Goal: Task Accomplishment & Management: Manage account settings

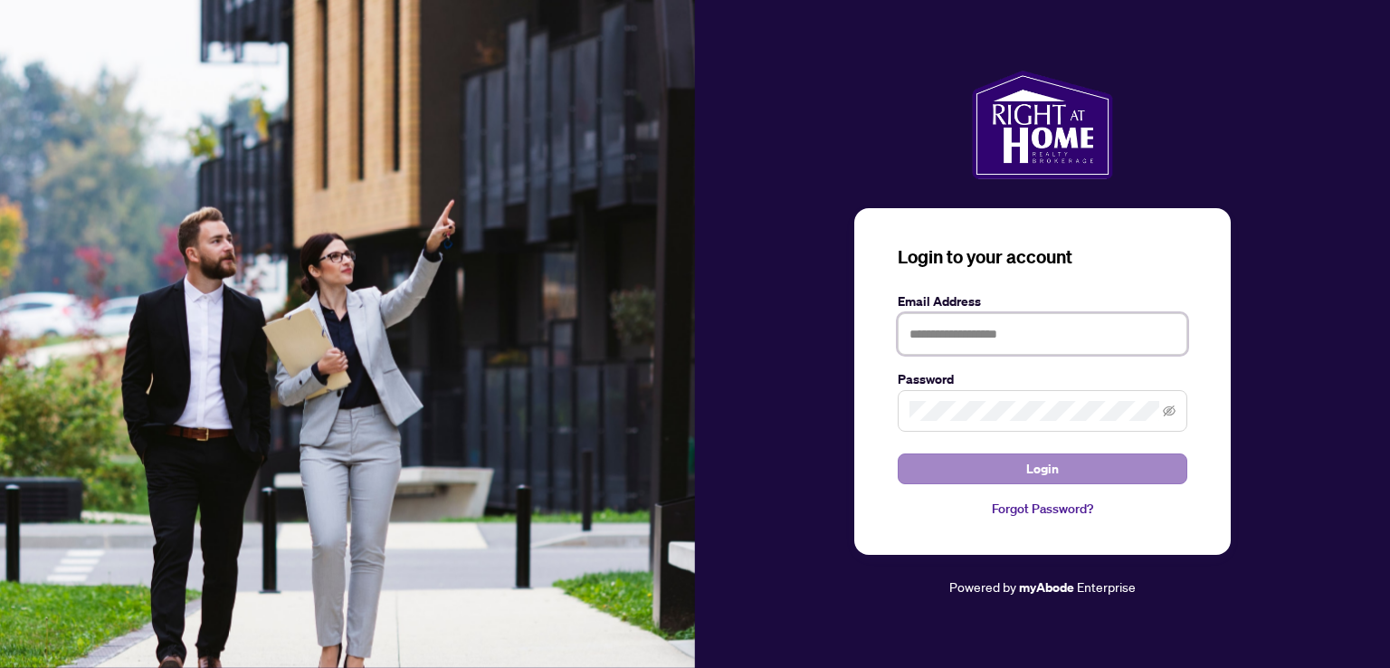
type input "**********"
click at [1045, 472] on span "Login" at bounding box center [1042, 468] width 33 height 29
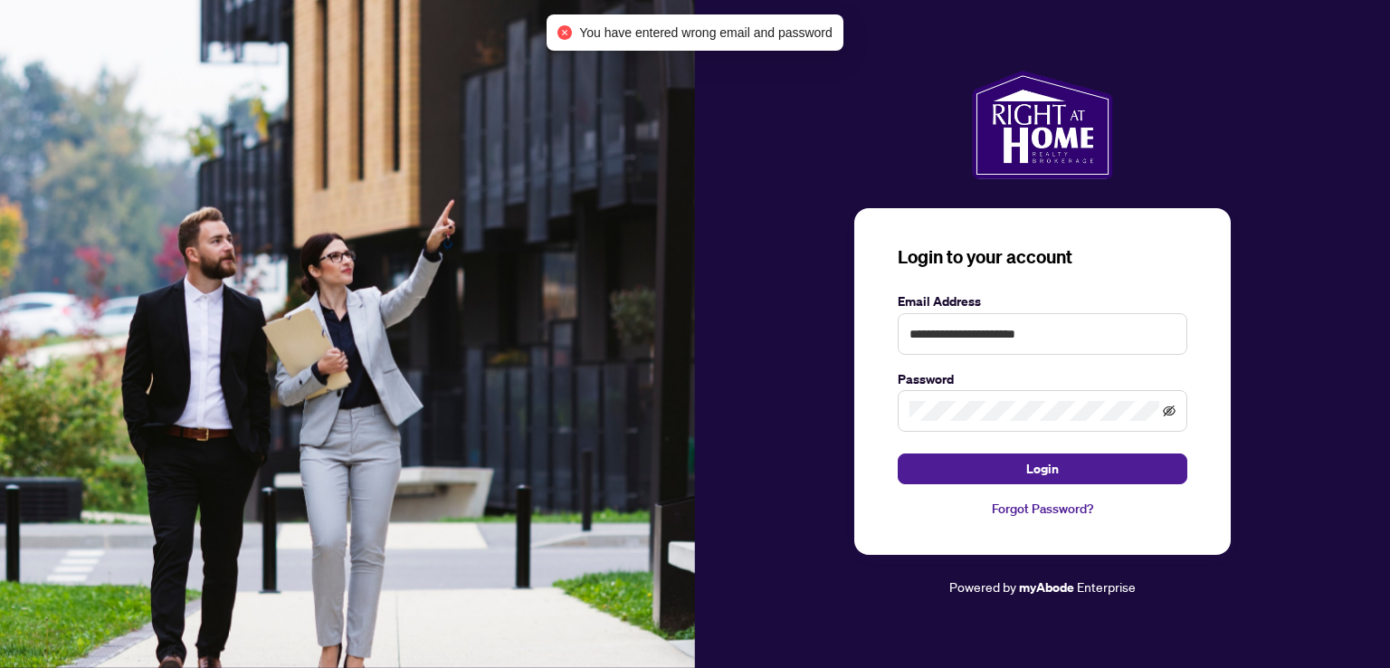
click at [1163, 410] on icon "eye-invisible" at bounding box center [1169, 410] width 13 height 11
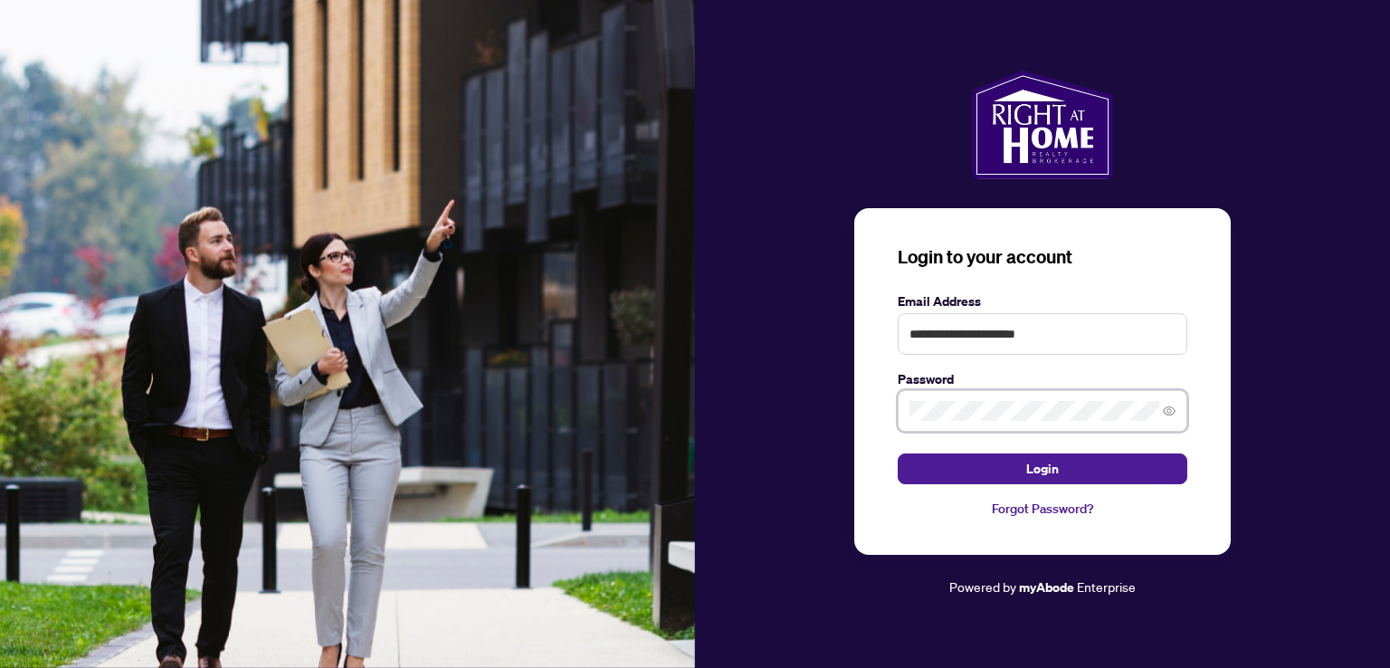
click at [897, 453] on button "Login" at bounding box center [1042, 468] width 290 height 31
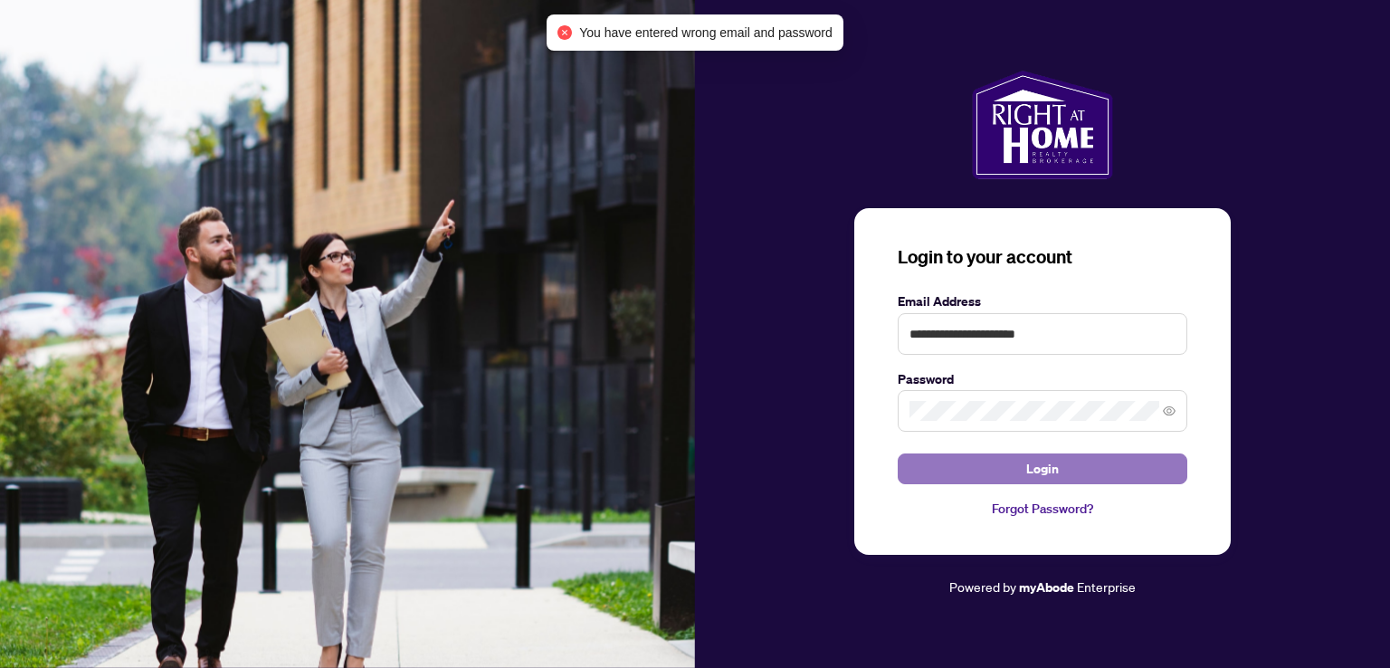
click at [965, 469] on button "Login" at bounding box center [1042, 468] width 290 height 31
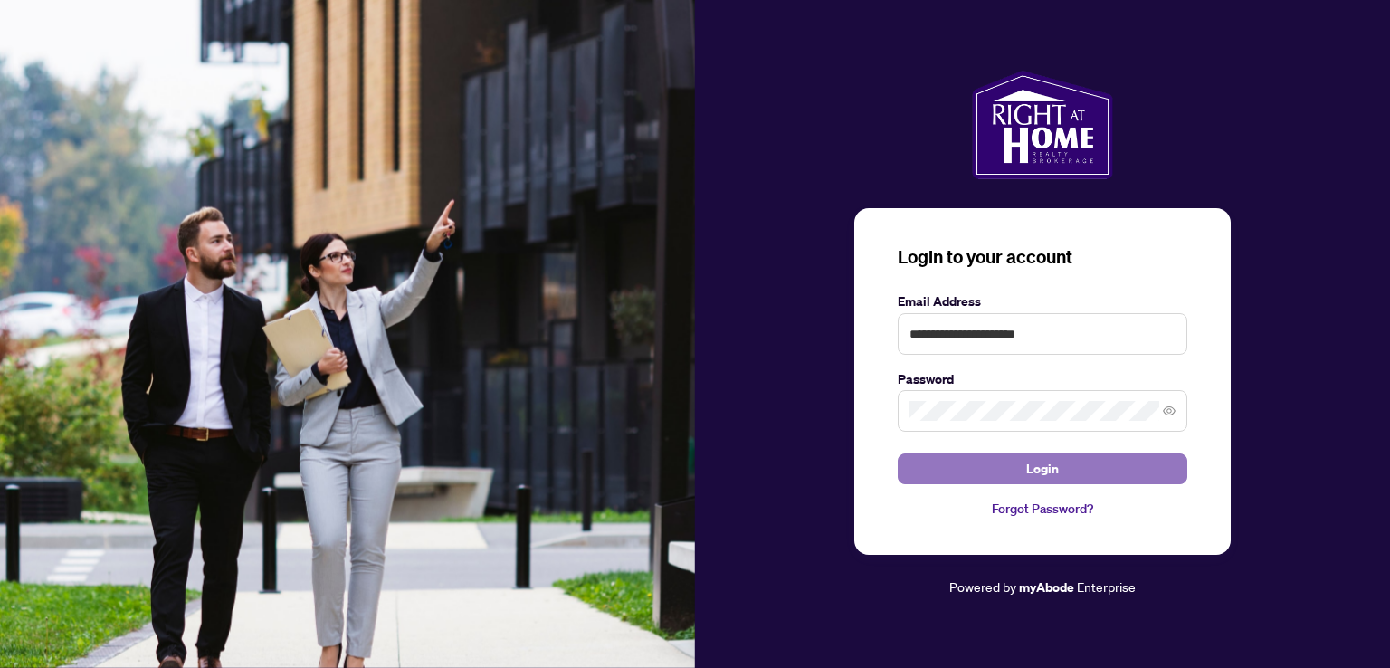
click at [945, 462] on button "Login" at bounding box center [1042, 468] width 290 height 31
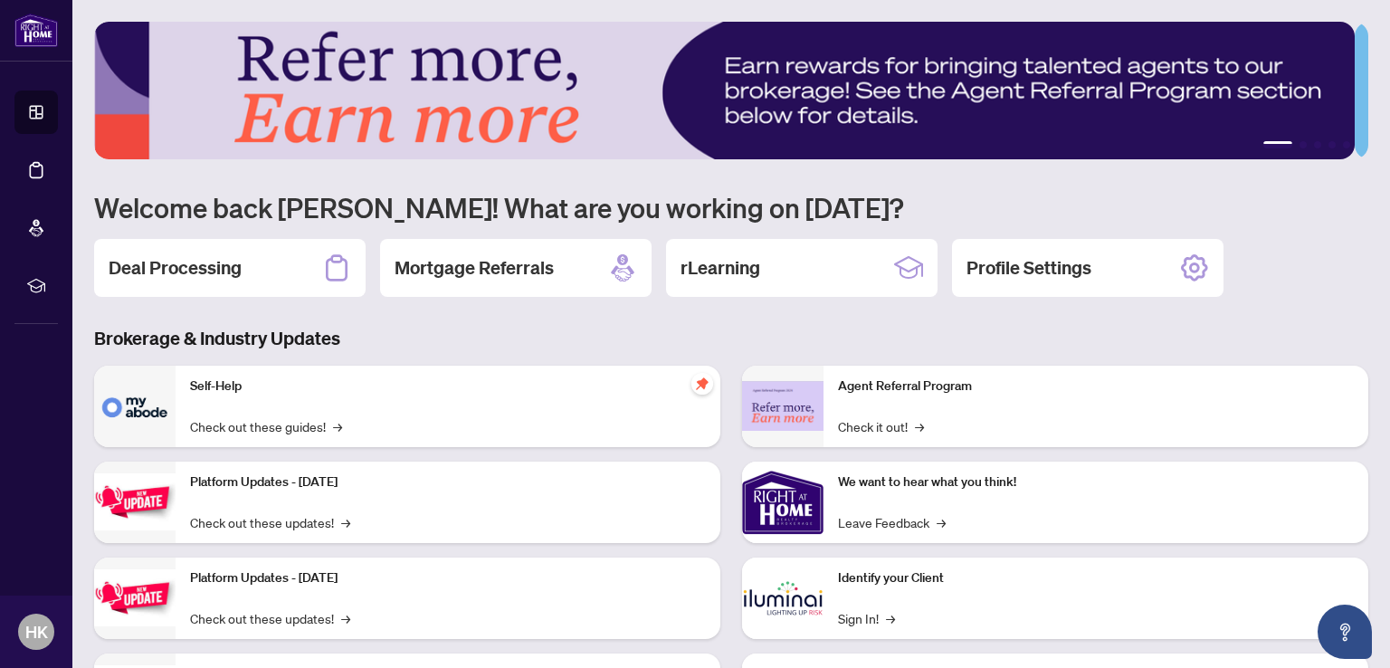
click at [179, 256] on h2 "Deal Processing" at bounding box center [175, 267] width 133 height 25
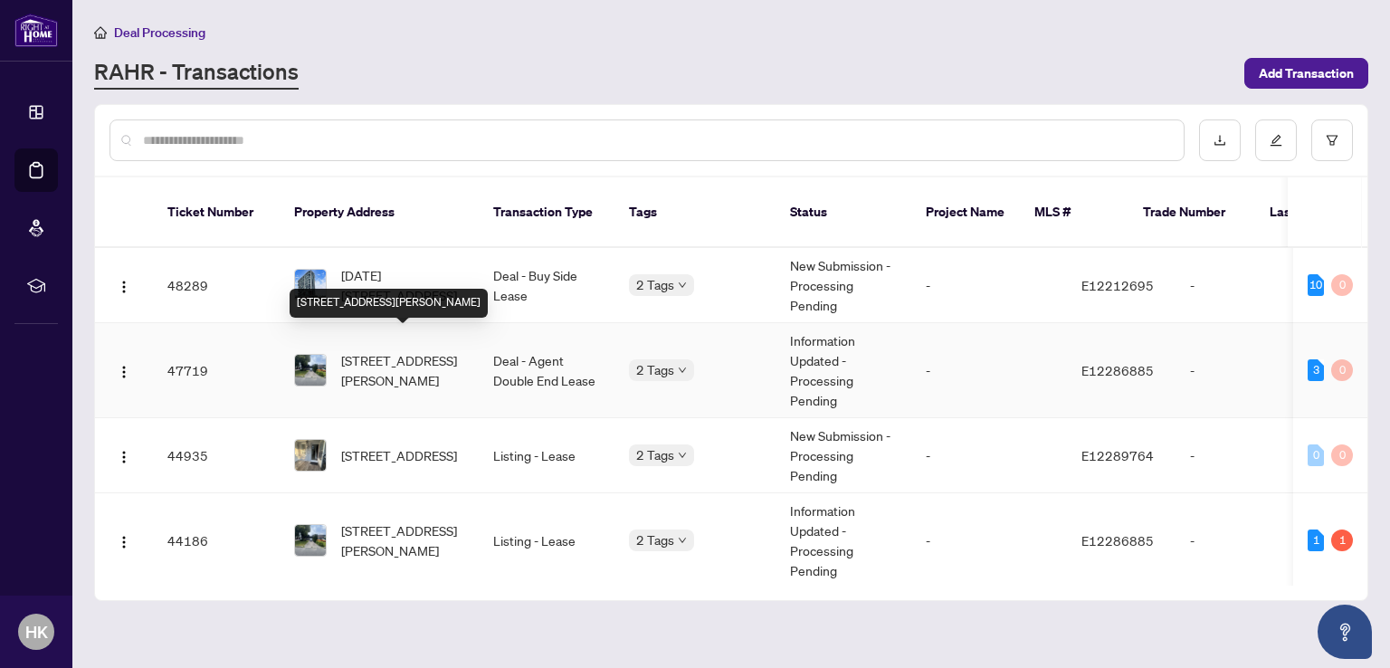
click at [385, 350] on span "[STREET_ADDRESS][PERSON_NAME]" at bounding box center [402, 370] width 123 height 40
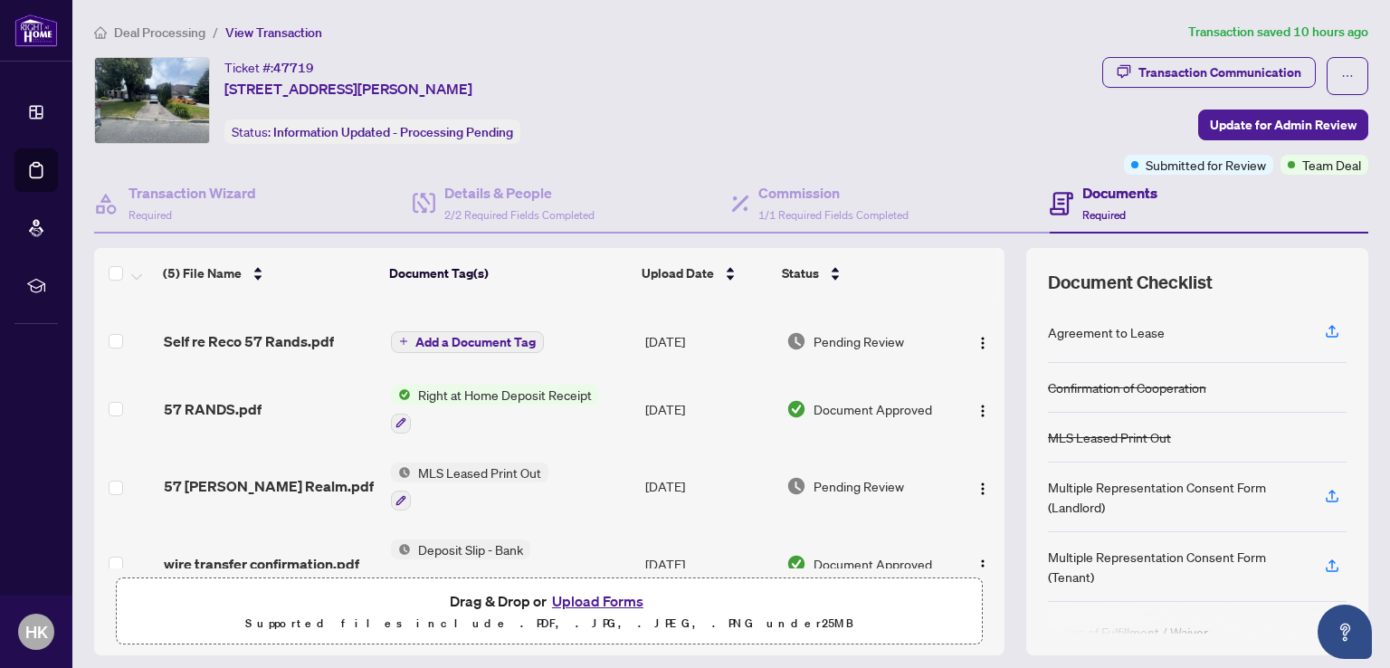
scroll to position [99, 0]
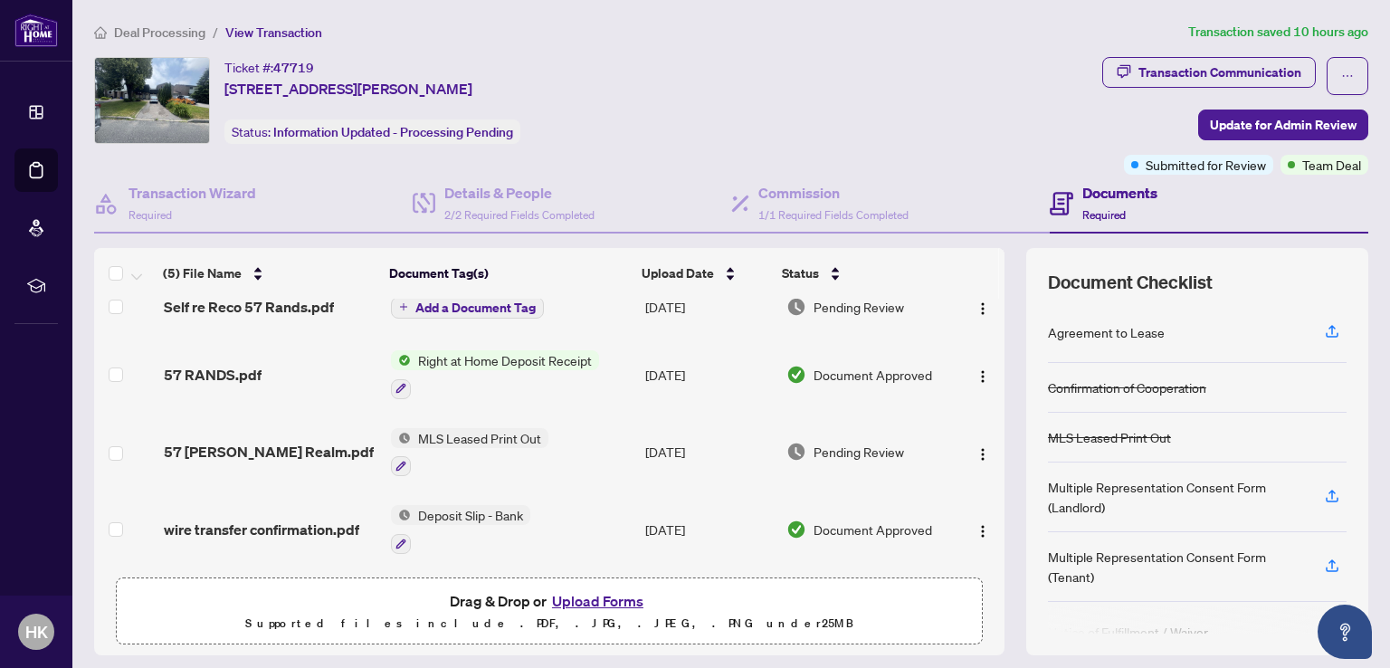
click at [598, 605] on button "Upload Forms" at bounding box center [597, 601] width 102 height 24
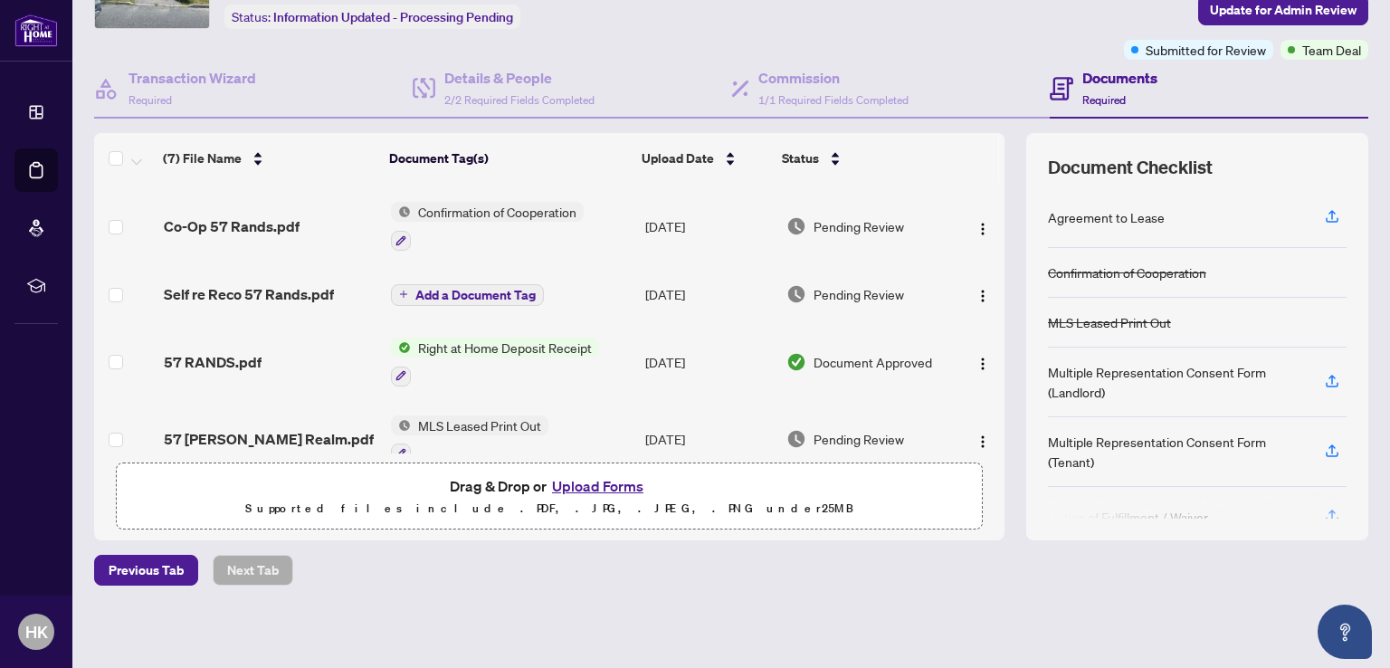
scroll to position [90, 0]
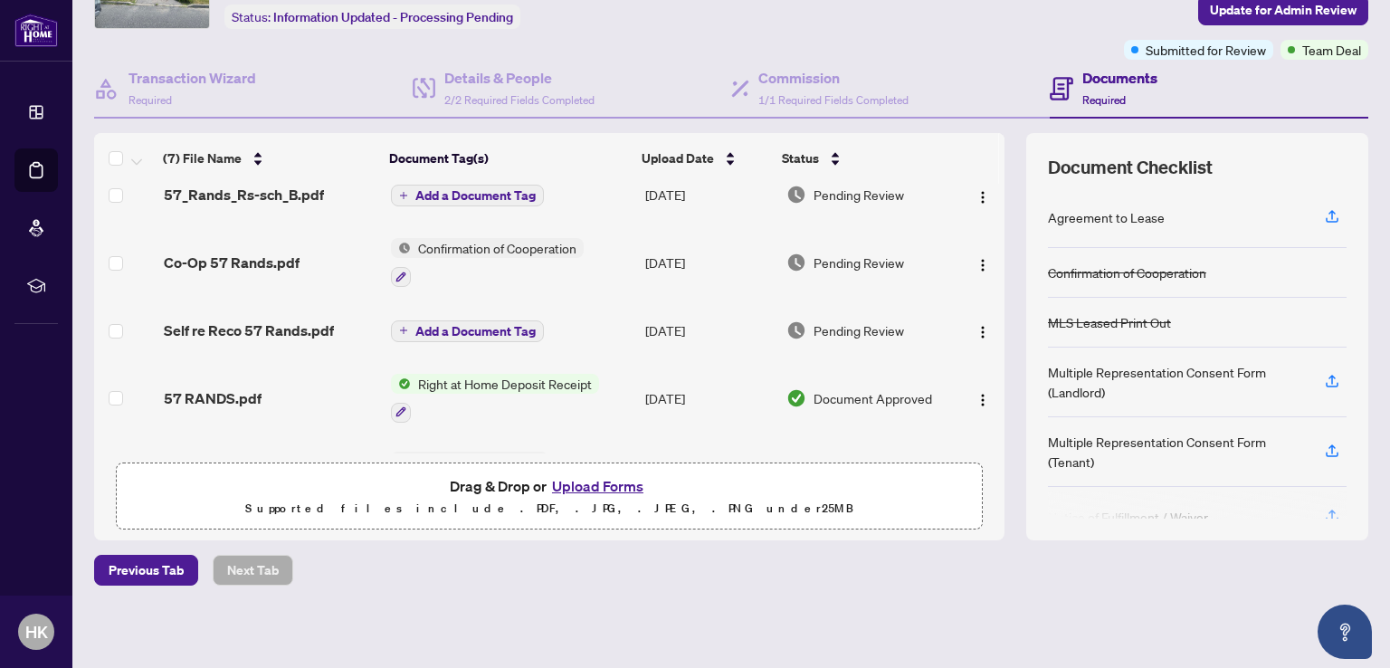
click at [465, 189] on span "Add a Document Tag" at bounding box center [475, 195] width 120 height 13
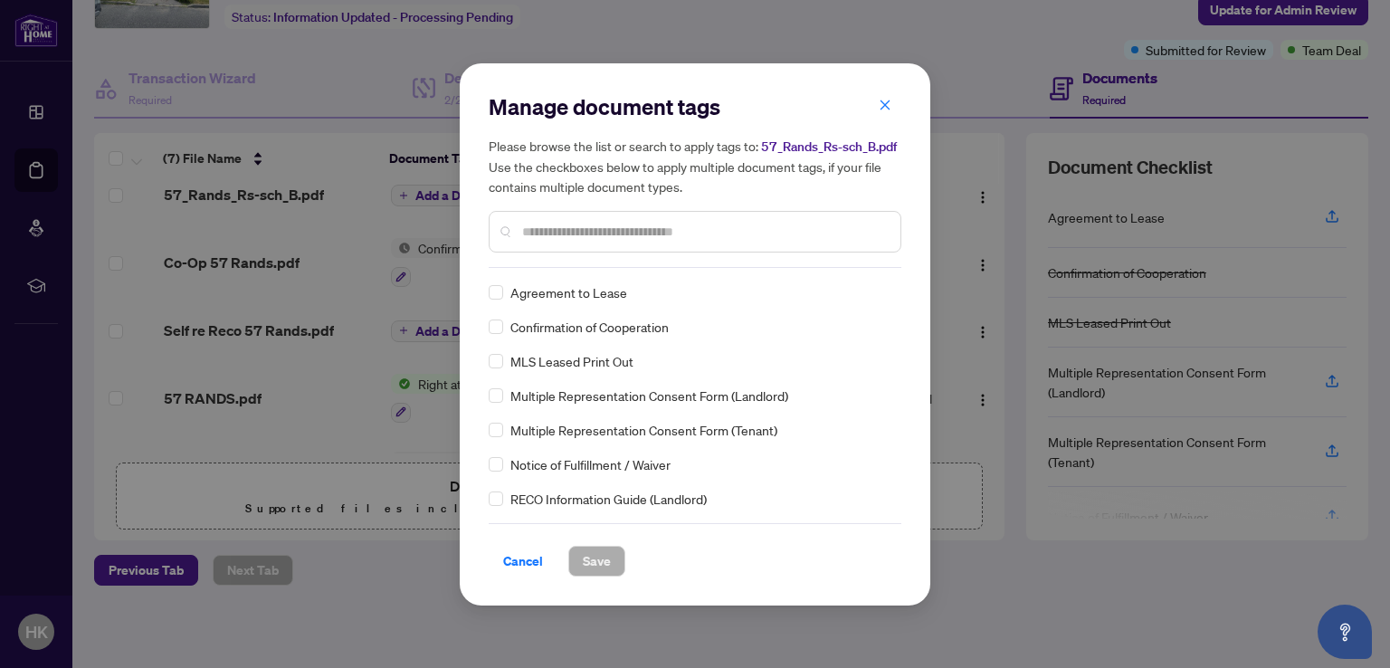
click at [547, 233] on input "text" at bounding box center [704, 232] width 364 height 20
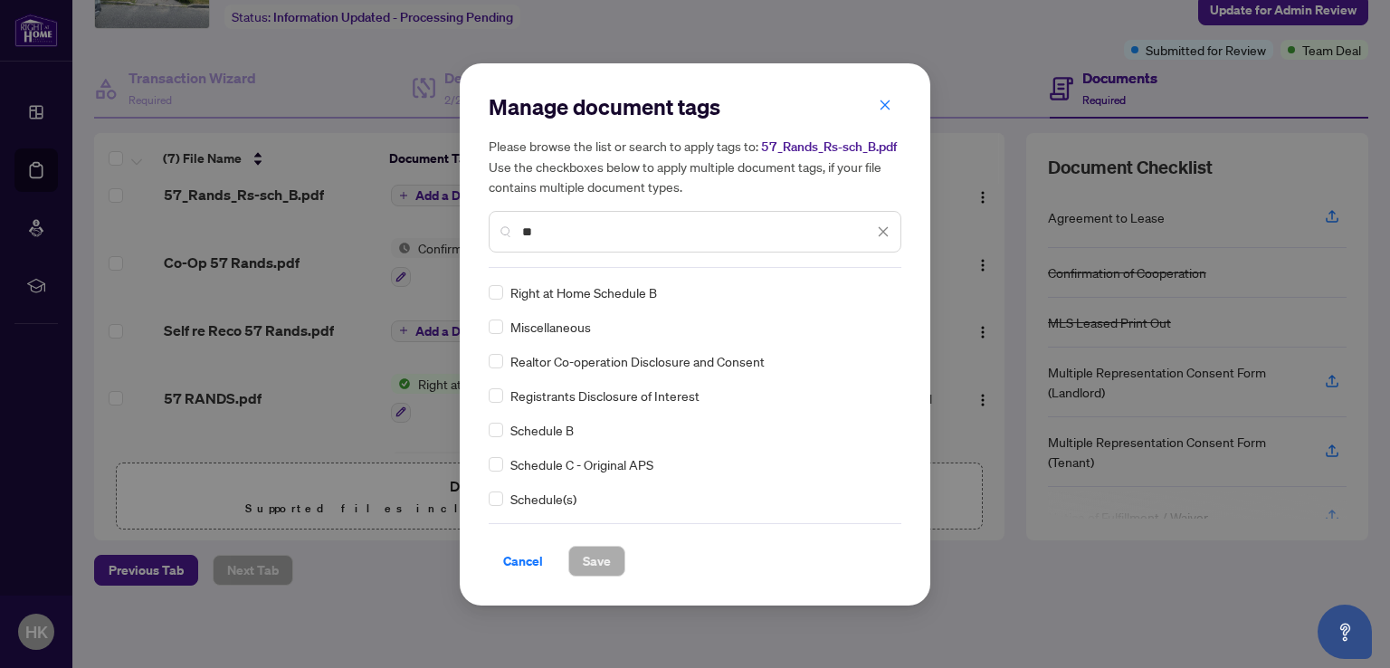
type input "**"
click at [583, 294] on span "Right at Home Schedule B" at bounding box center [583, 292] width 147 height 20
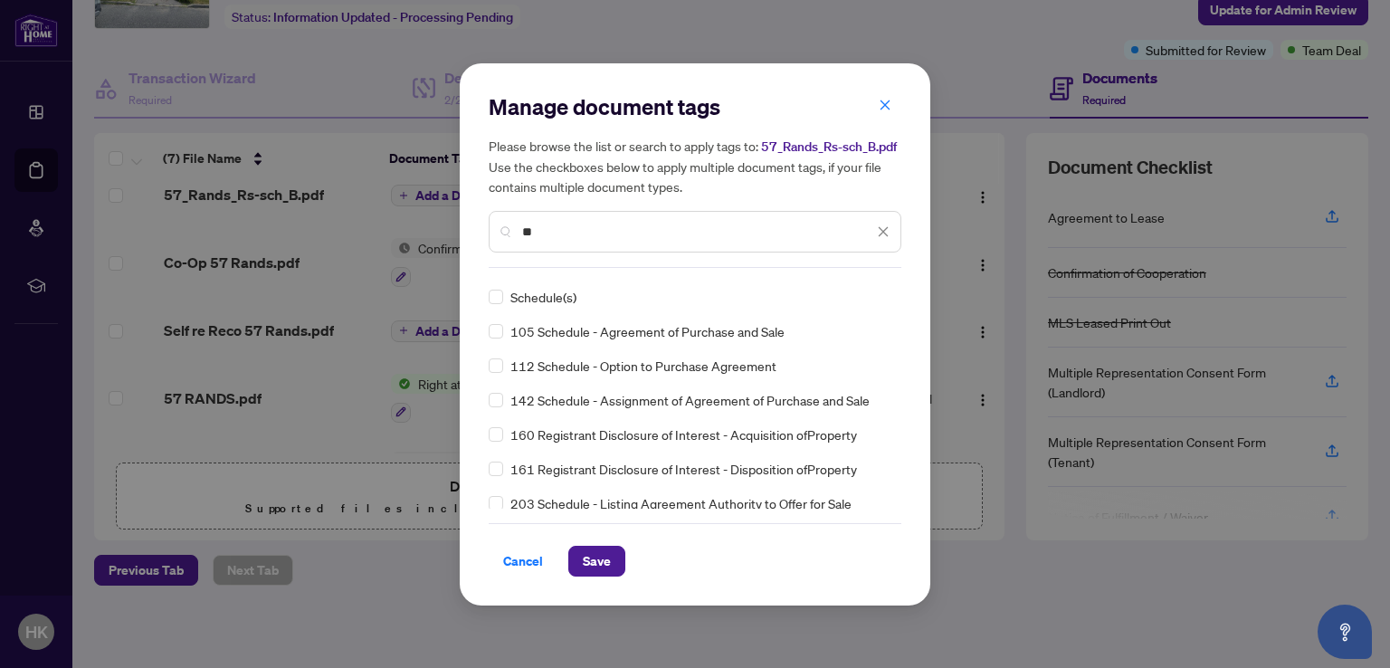
scroll to position [271, 0]
click at [595, 562] on span "Save" at bounding box center [597, 560] width 28 height 29
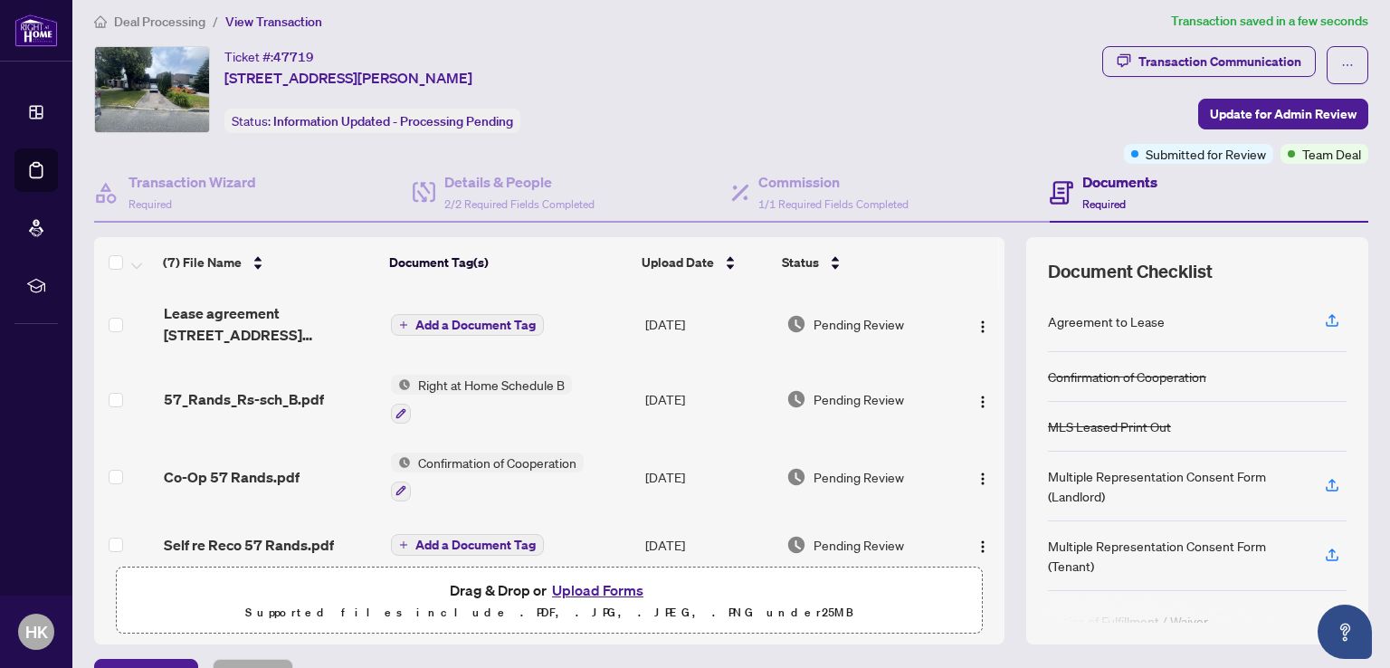
scroll to position [0, 0]
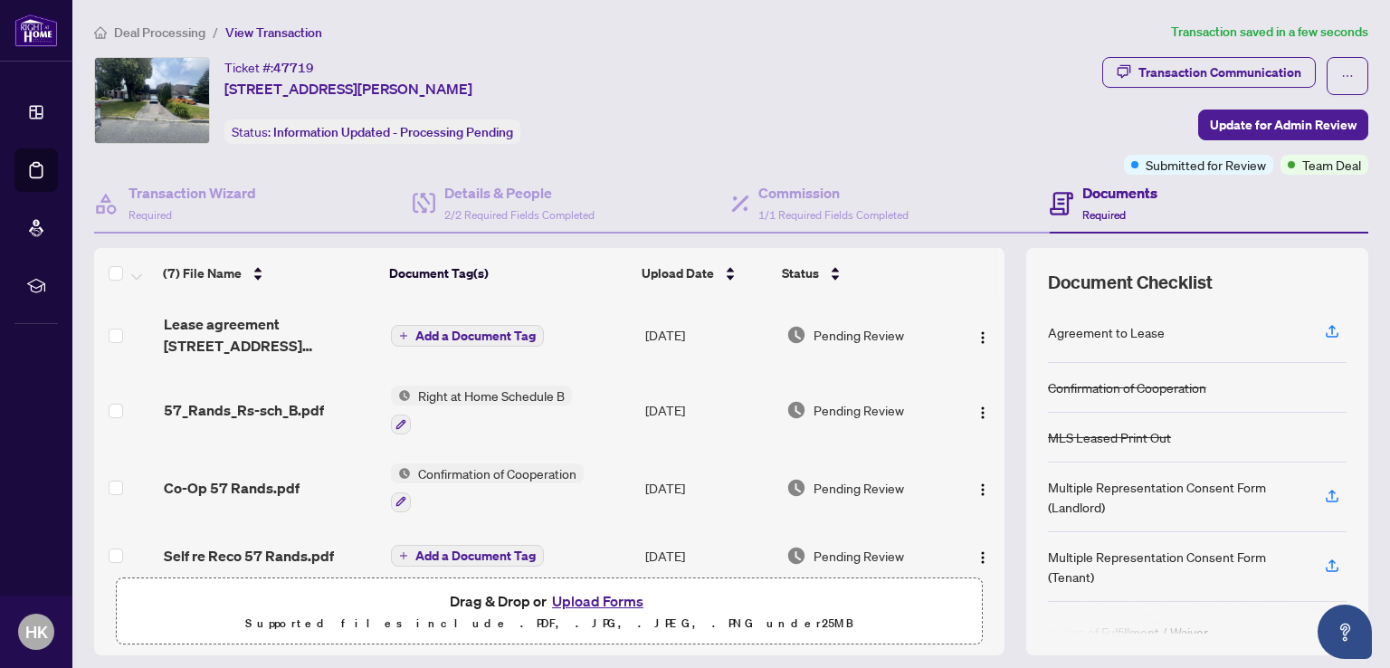
click at [449, 330] on span "Add a Document Tag" at bounding box center [475, 335] width 120 height 13
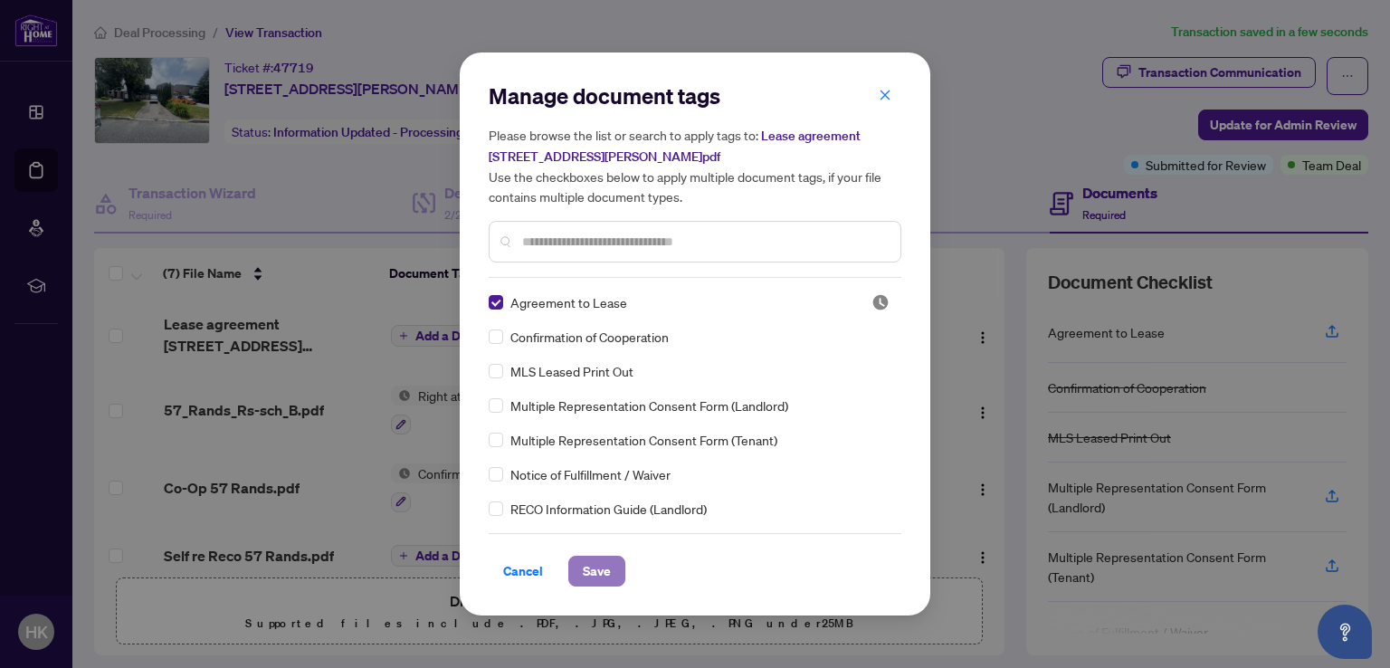
click at [588, 571] on span "Save" at bounding box center [597, 570] width 28 height 29
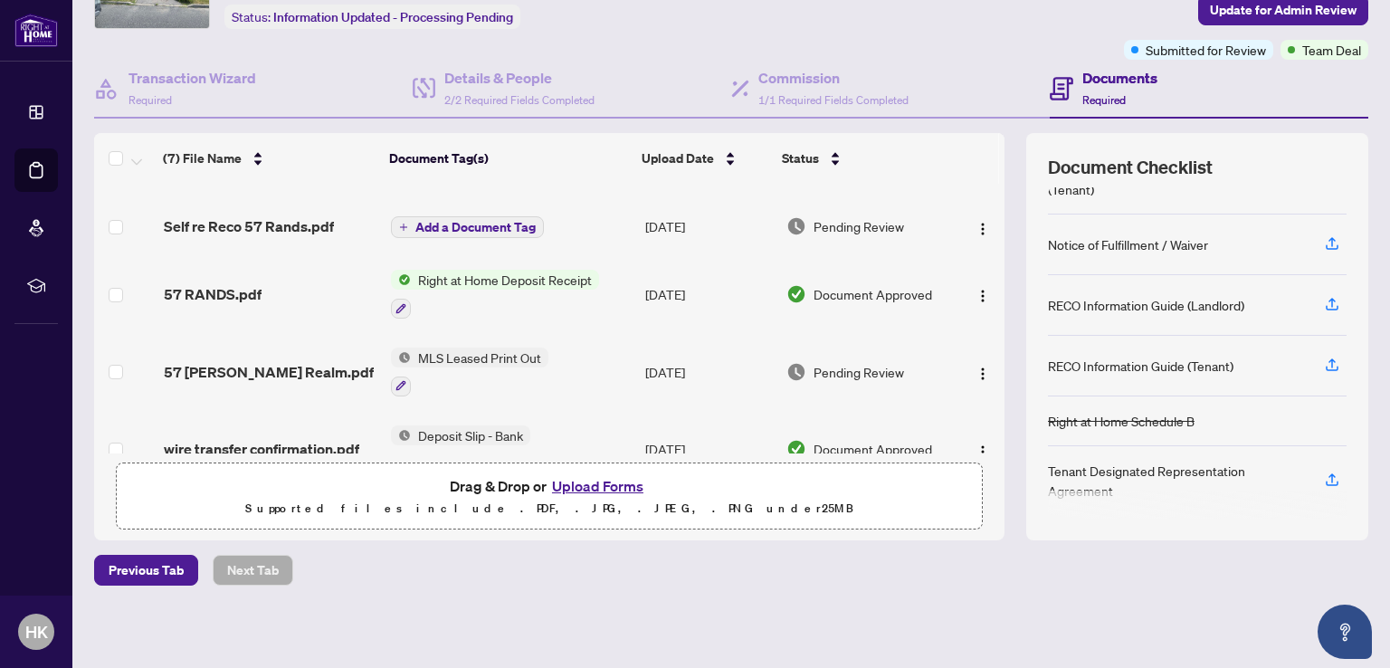
scroll to position [160, 0]
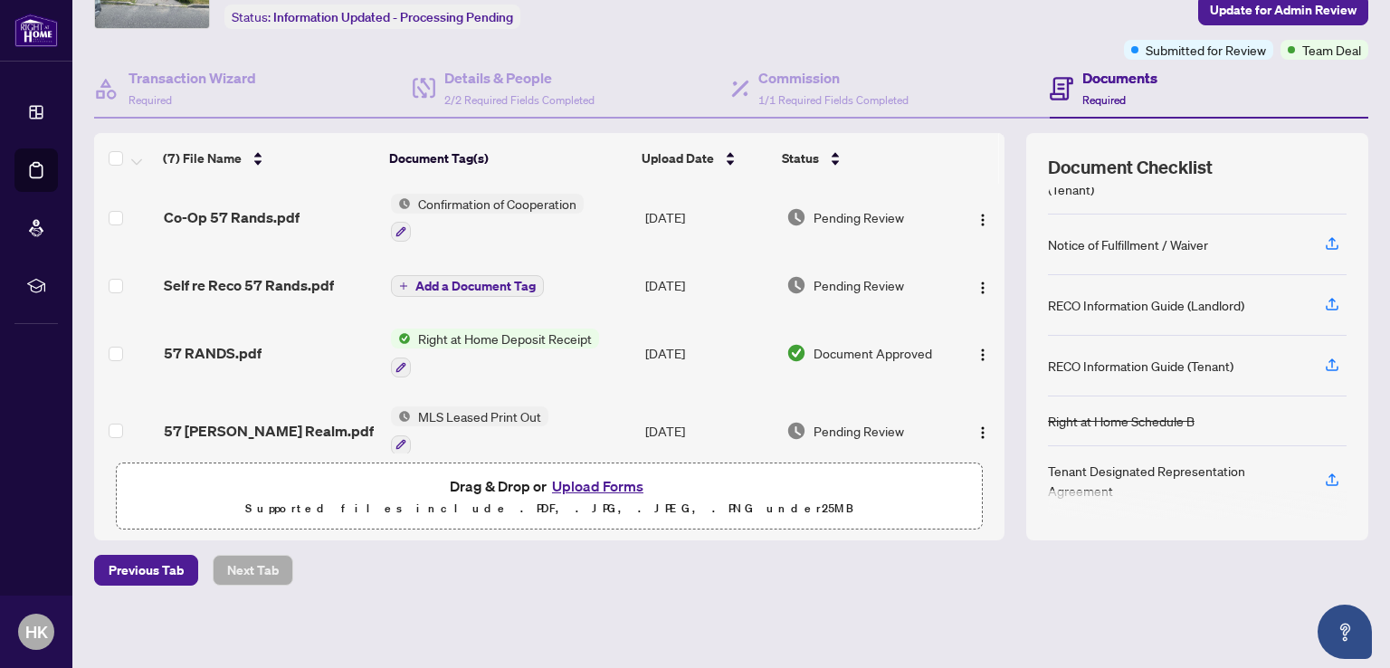
click at [444, 283] on span "Add a Document Tag" at bounding box center [475, 286] width 120 height 13
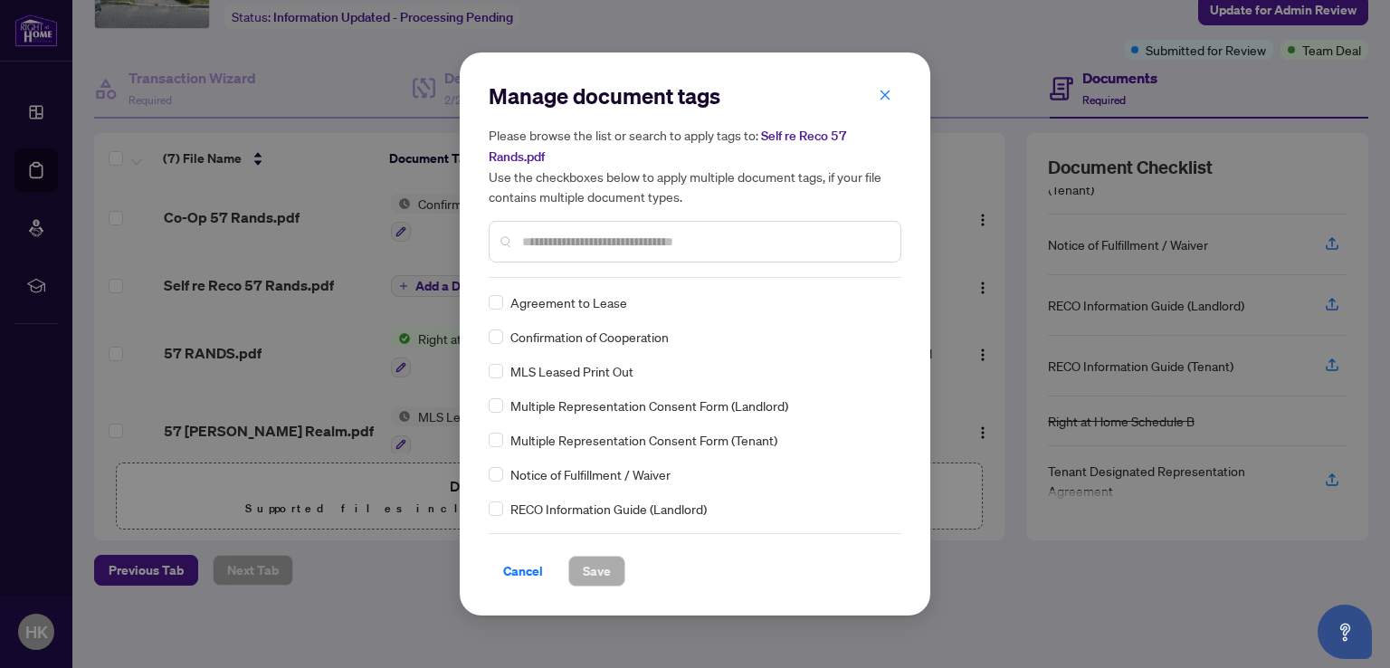
click at [539, 242] on input "text" at bounding box center [704, 242] width 364 height 20
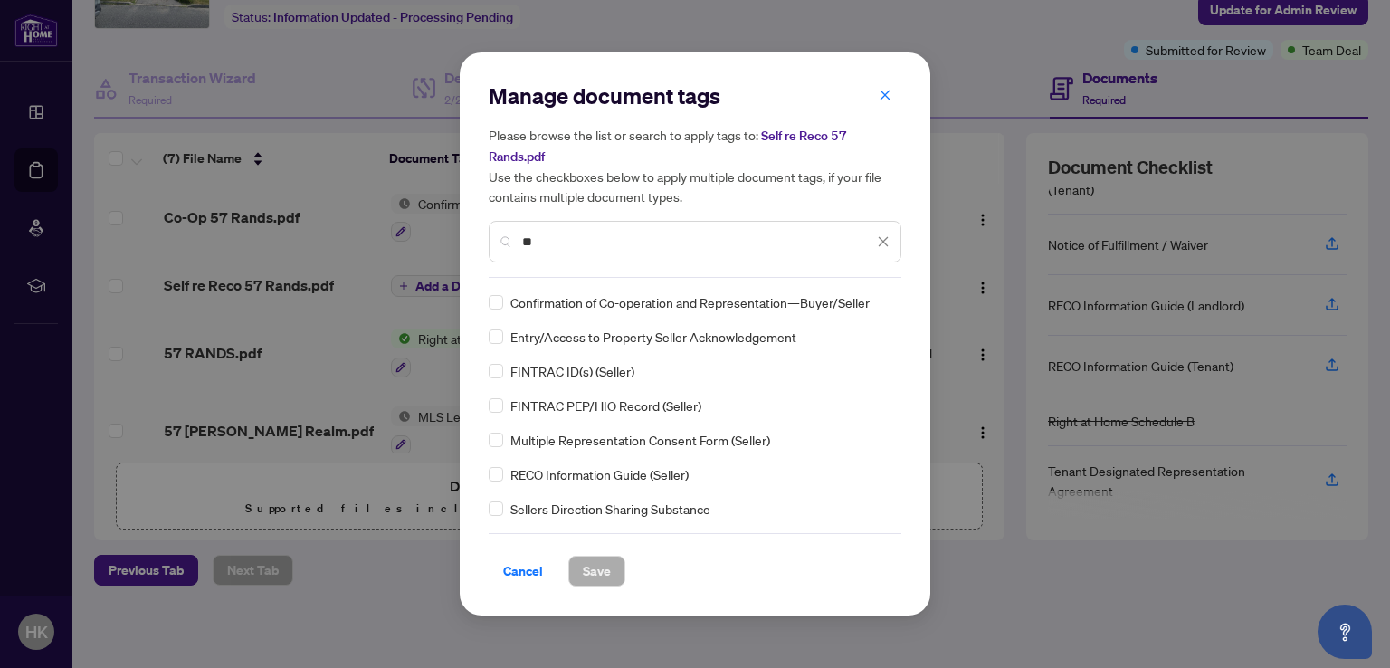
type input "*"
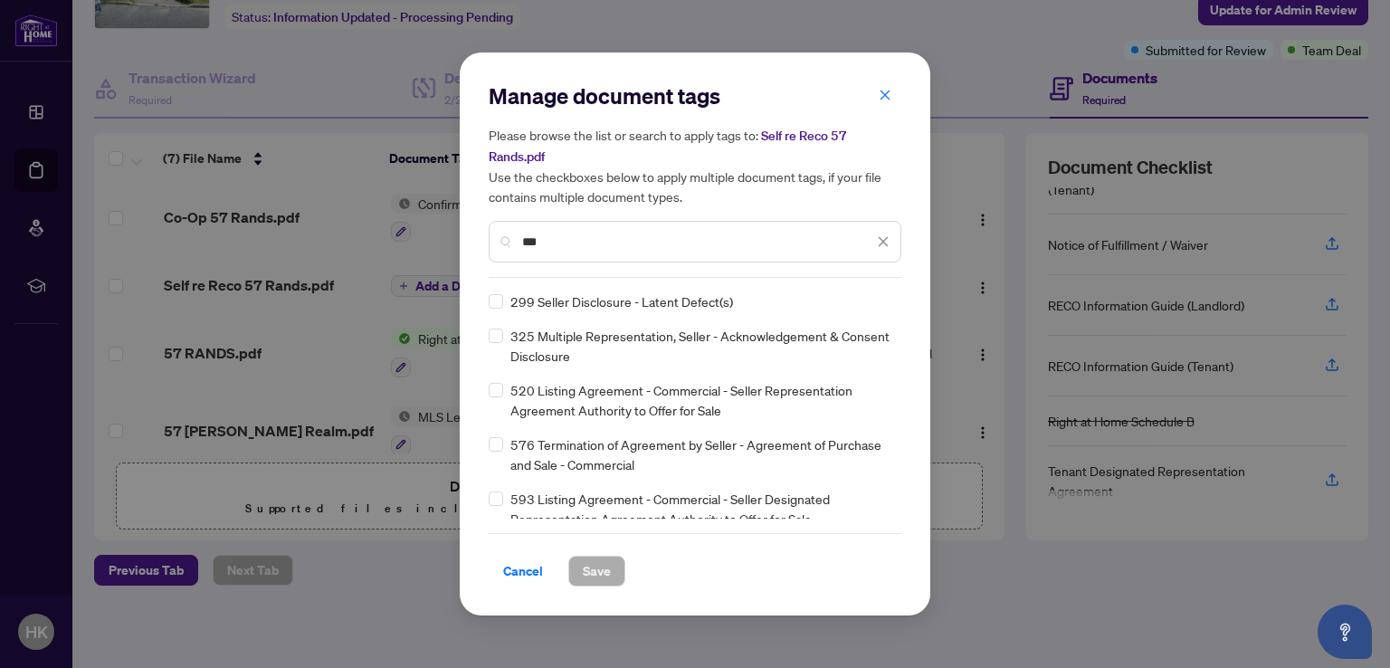
scroll to position [926, 0]
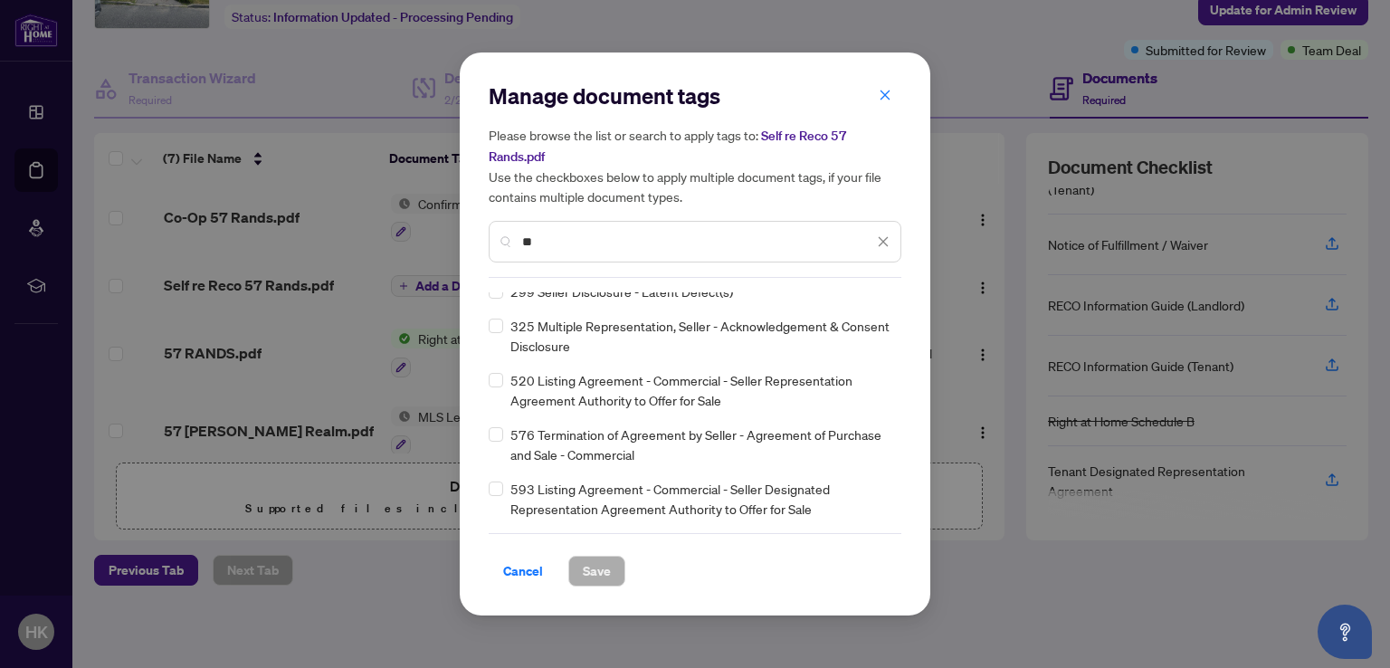
type input "*"
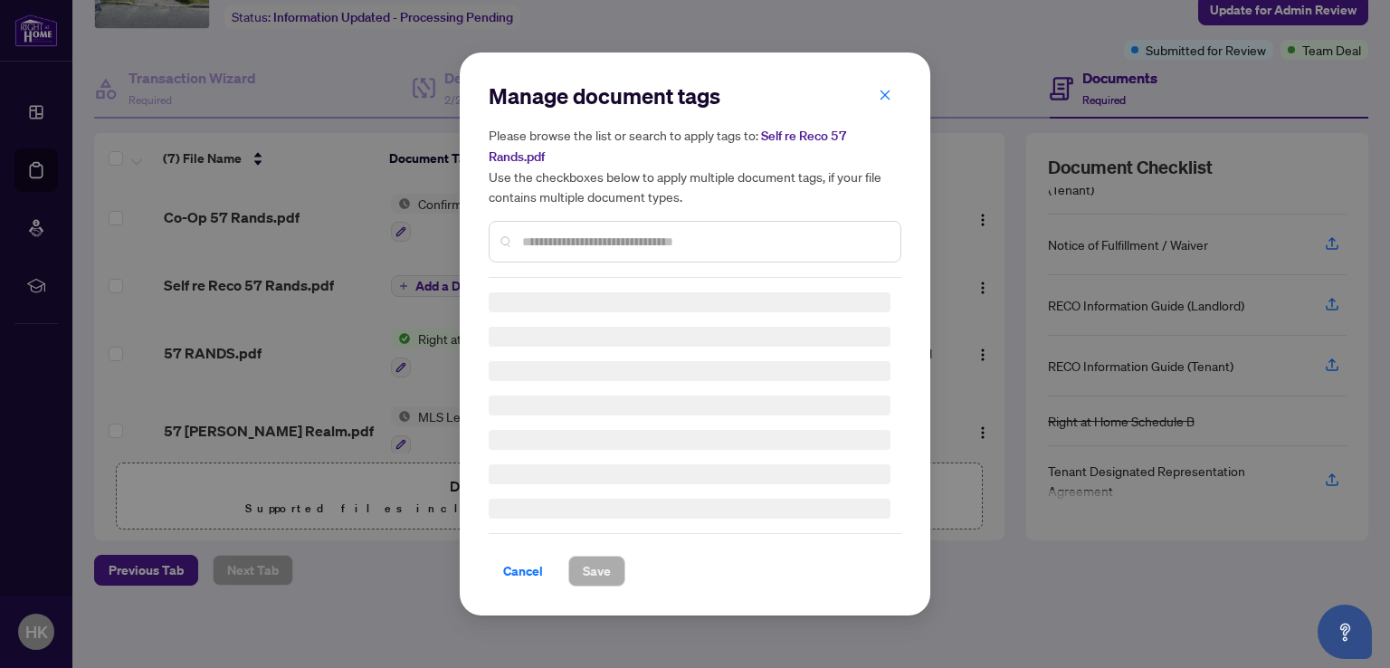
scroll to position [688, 0]
click at [883, 99] on icon "close" at bounding box center [884, 95] width 13 height 13
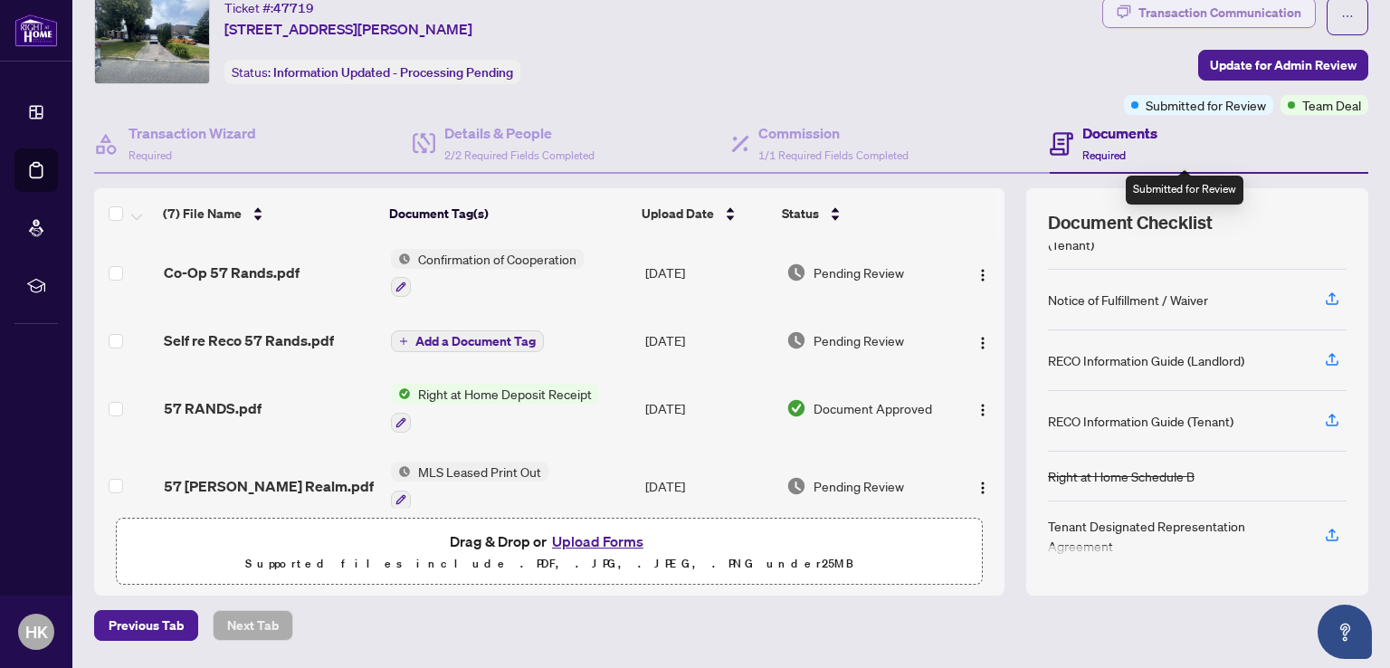
scroll to position [0, 0]
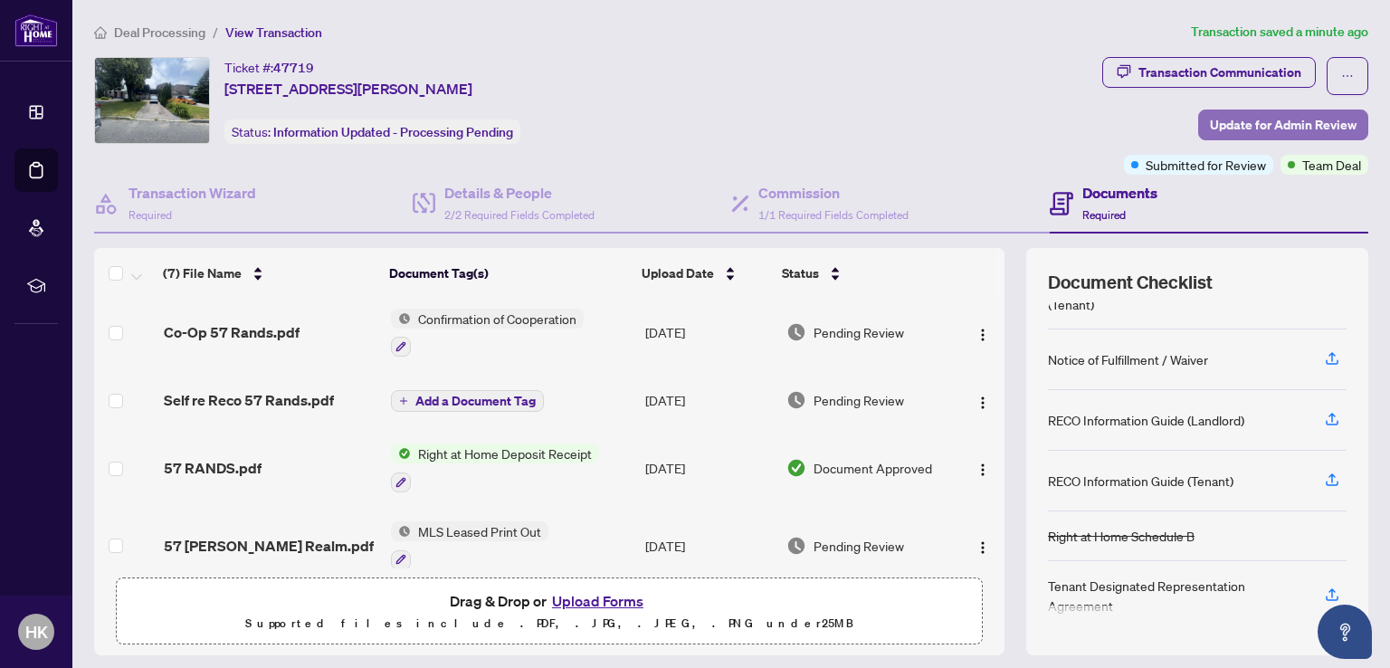
click at [1296, 119] on span "Update for Admin Review" at bounding box center [1283, 124] width 147 height 29
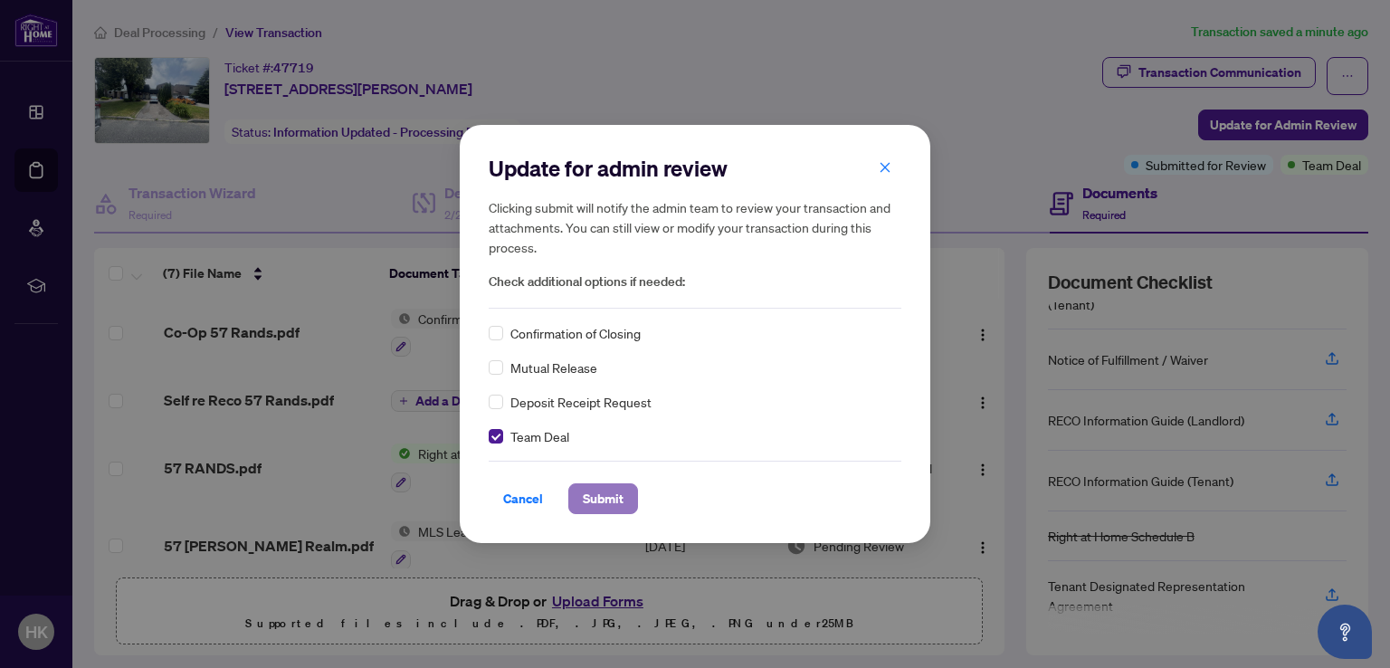
drag, startPoint x: 621, startPoint y: 493, endPoint x: 572, endPoint y: 484, distance: 49.7
click at [621, 493] on span "Submit" at bounding box center [603, 498] width 41 height 29
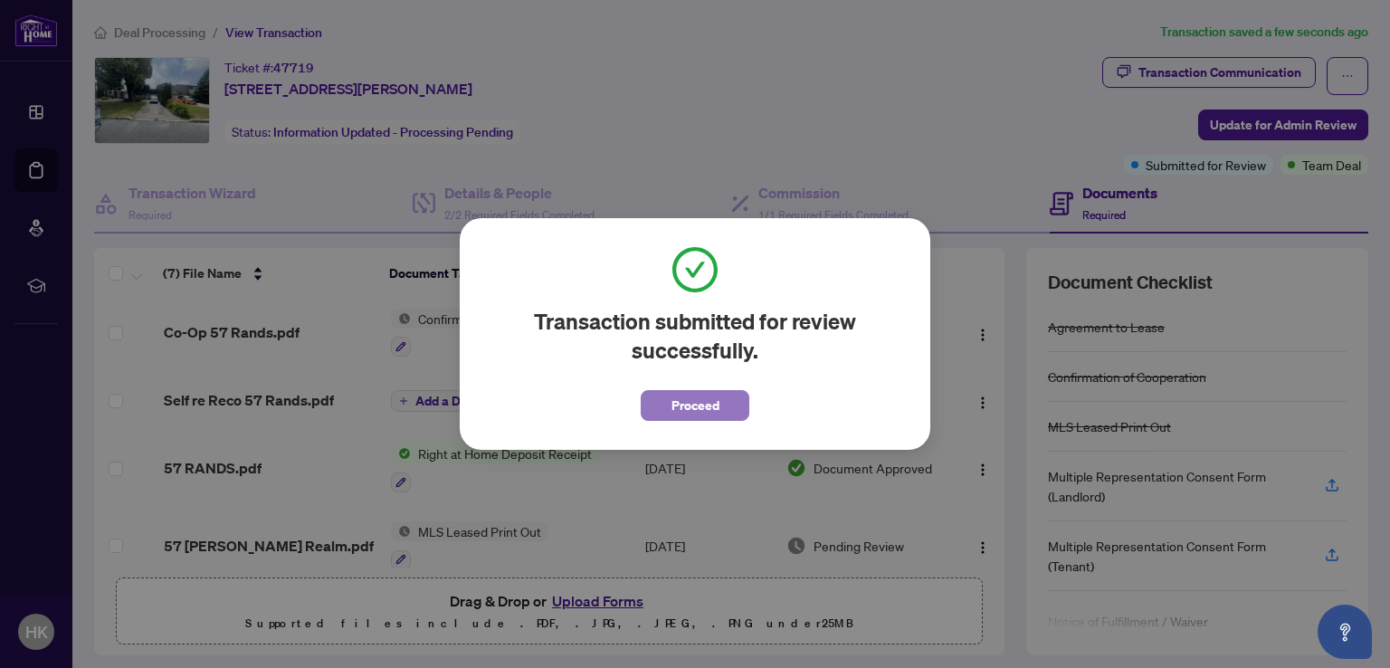
click at [686, 411] on span "Proceed" at bounding box center [695, 405] width 48 height 29
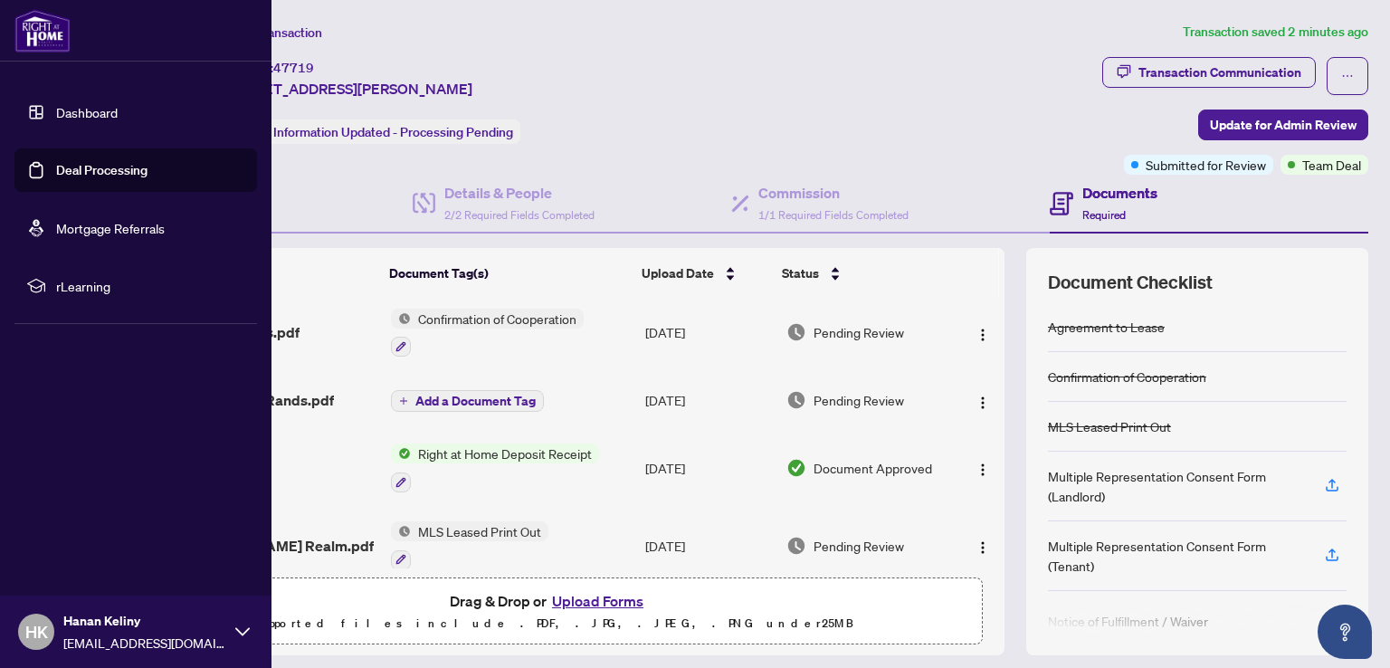
click at [77, 109] on link "Dashboard" at bounding box center [87, 112] width 62 height 16
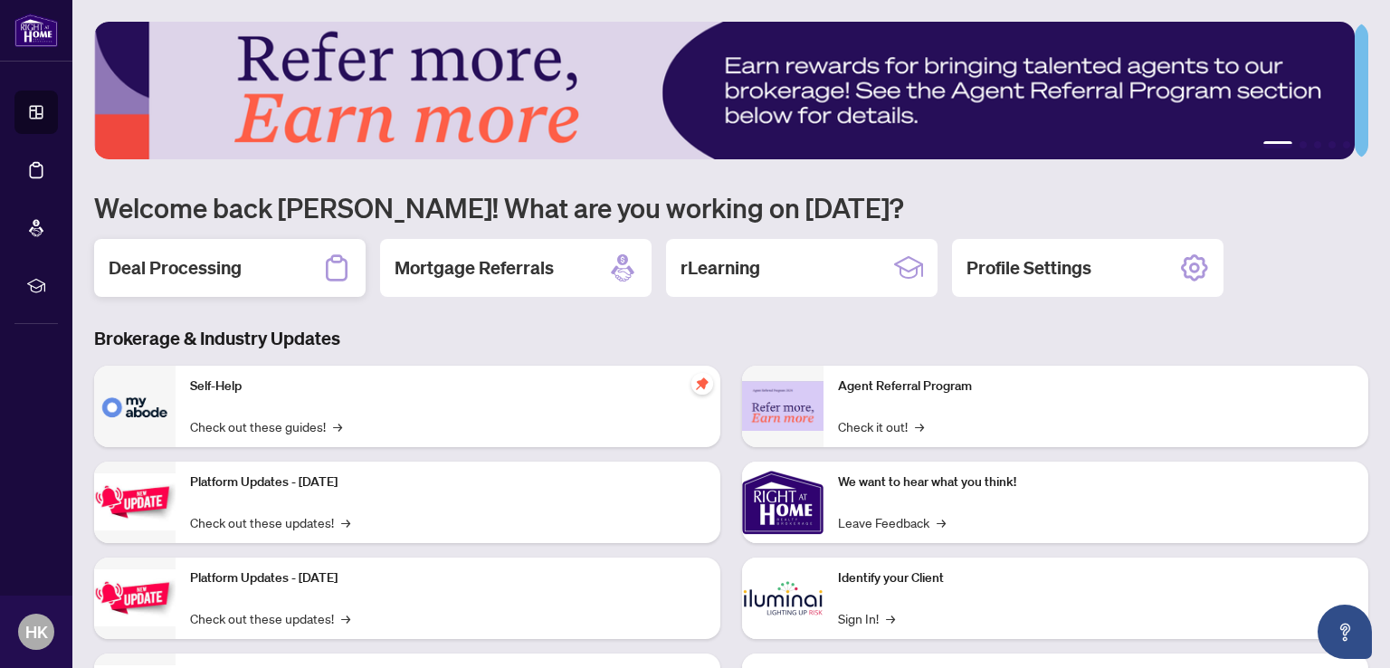
click at [178, 265] on h2 "Deal Processing" at bounding box center [175, 267] width 133 height 25
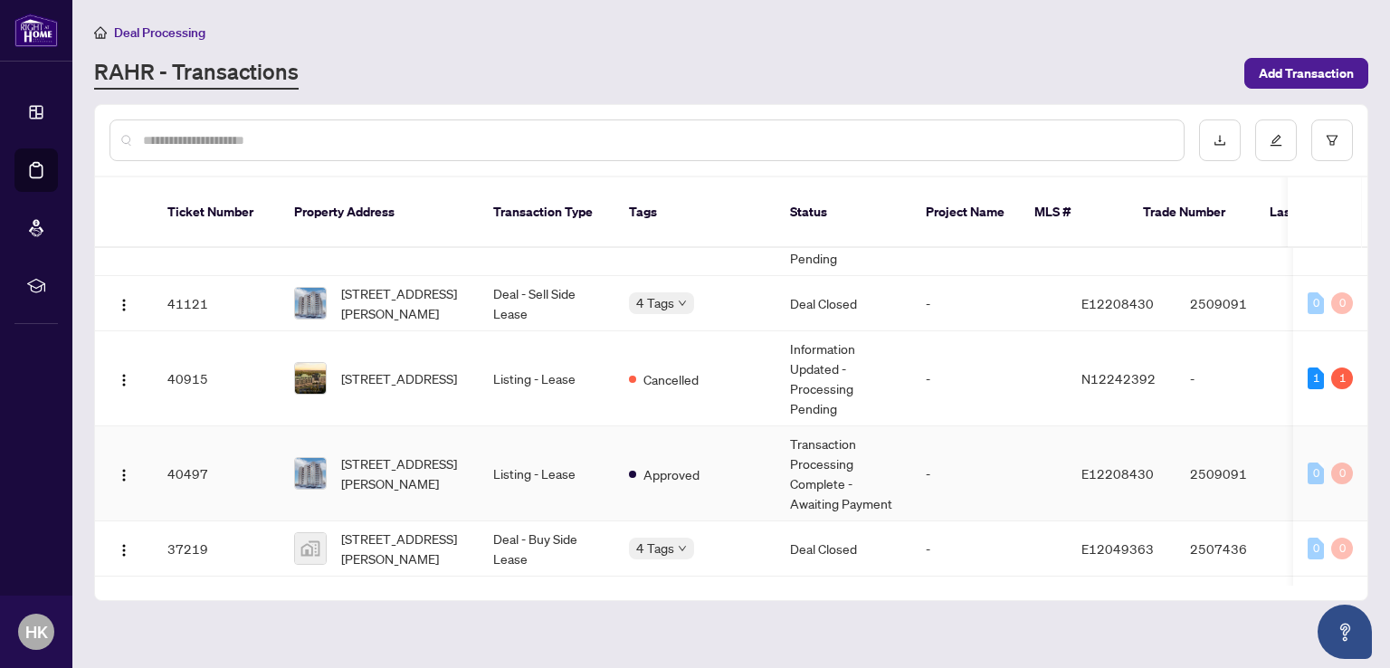
scroll to position [543, 0]
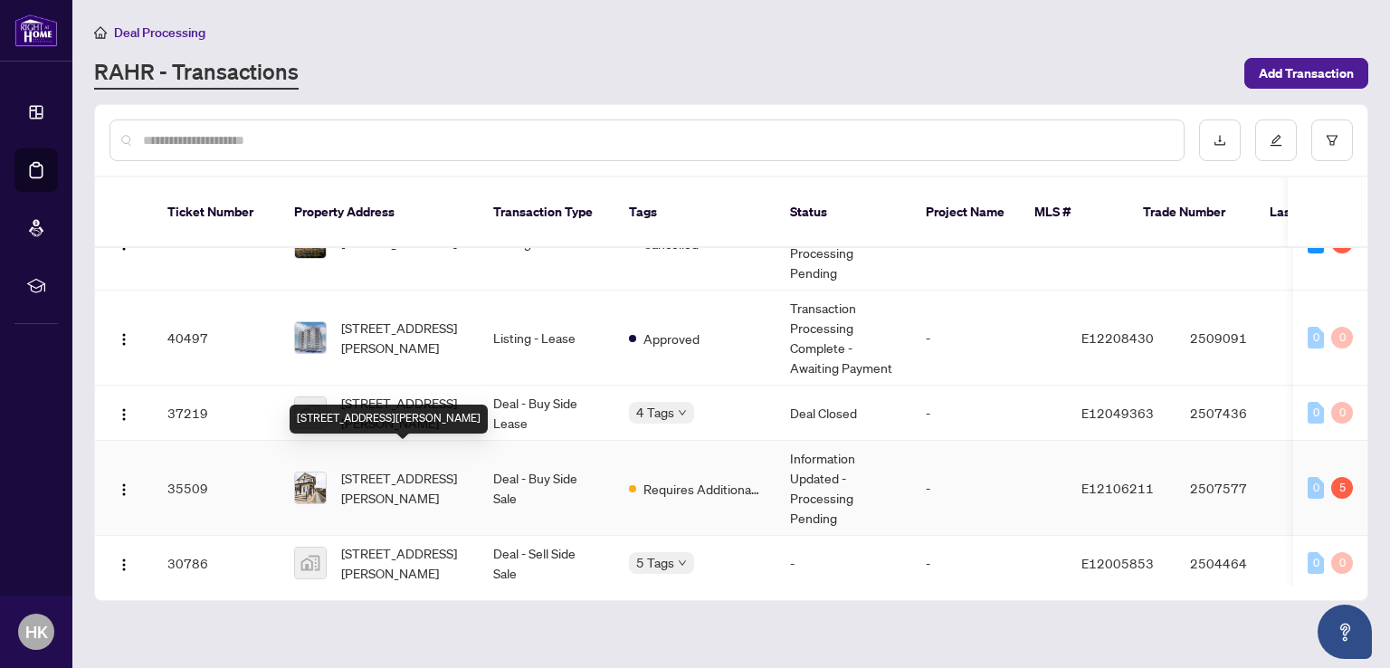
click at [404, 468] on span "[STREET_ADDRESS][PERSON_NAME]" at bounding box center [402, 488] width 123 height 40
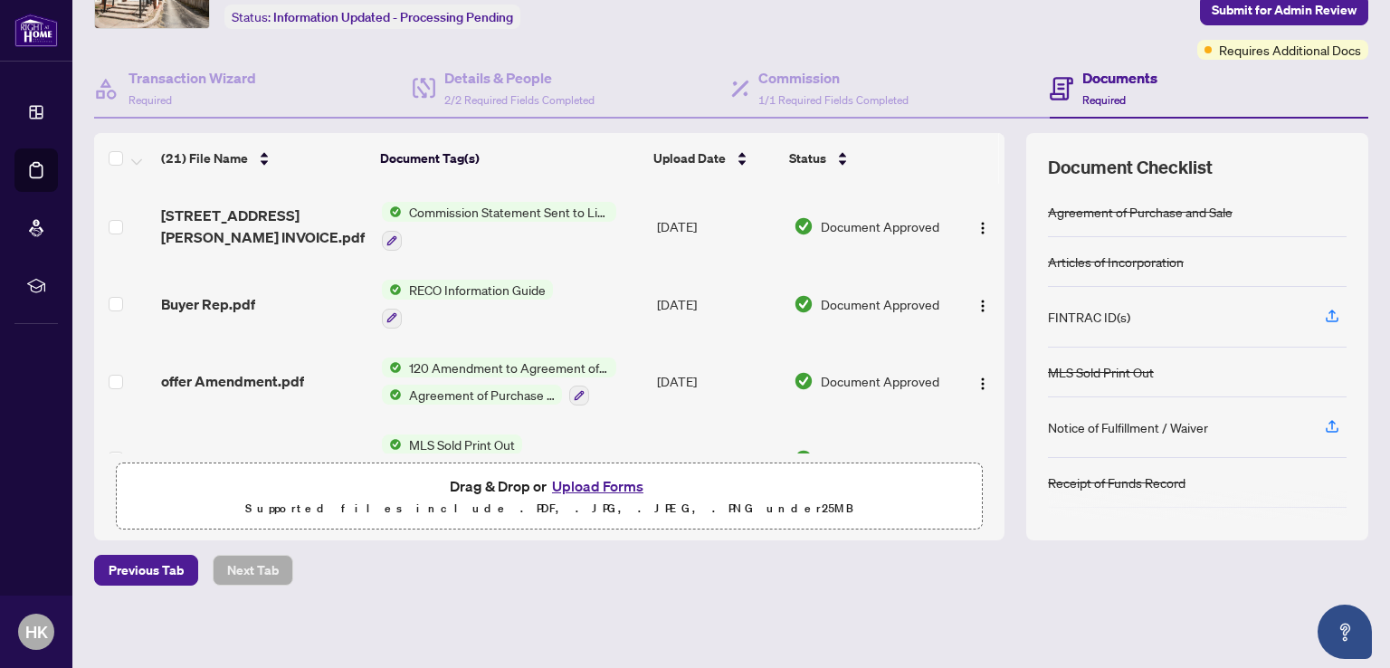
scroll to position [814, 0]
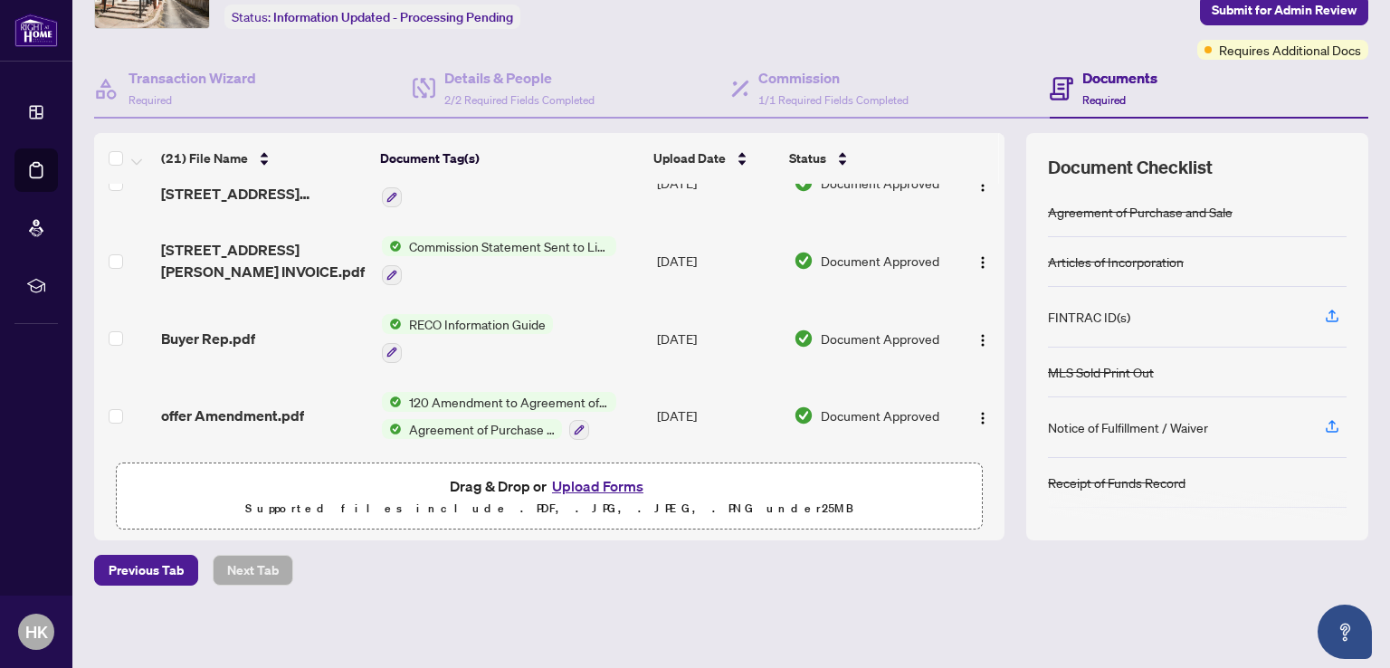
click at [464, 314] on span "RECO Information Guide" at bounding box center [477, 324] width 151 height 20
click at [427, 397] on span "RECO Information Guide" at bounding box center [457, 395] width 151 height 20
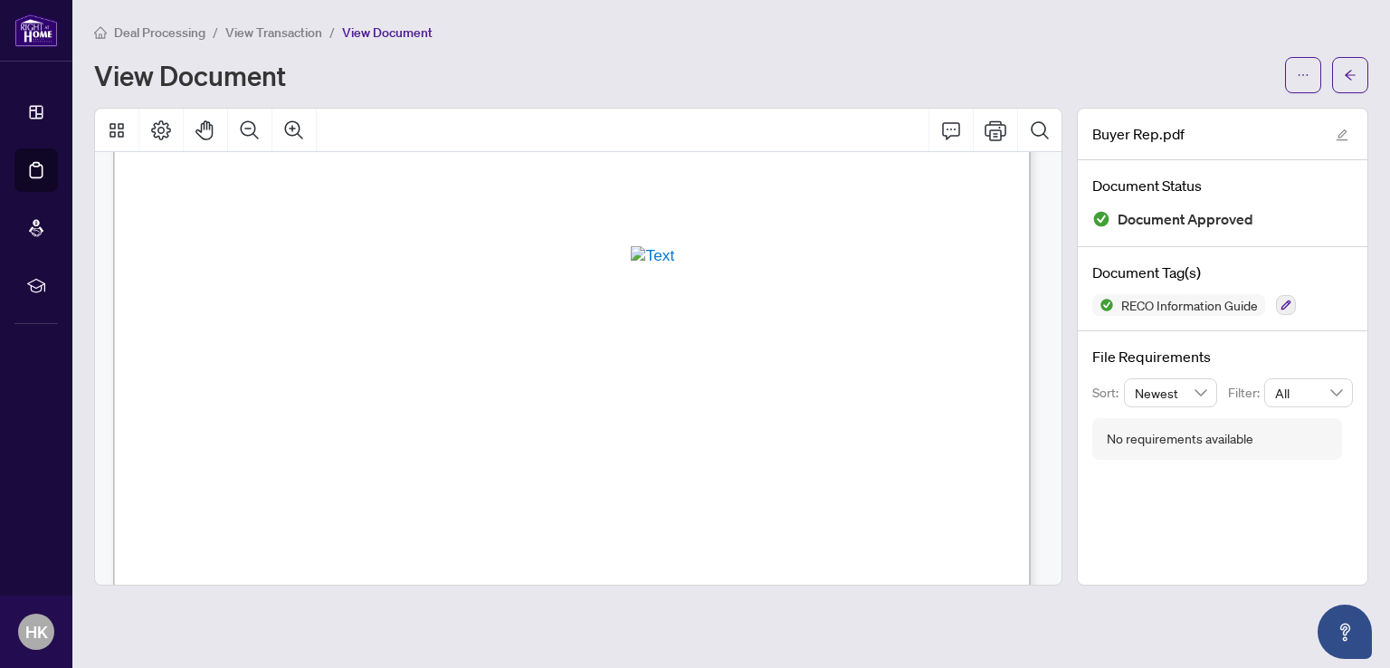
scroll to position [11309, 0]
